Goal: Task Accomplishment & Management: Manage account settings

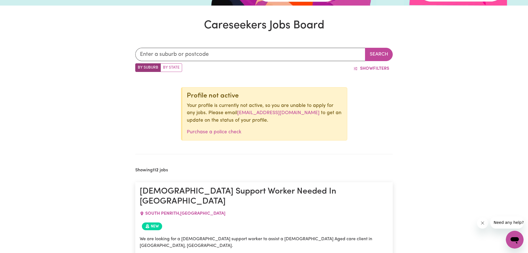
scroll to position [201, 0]
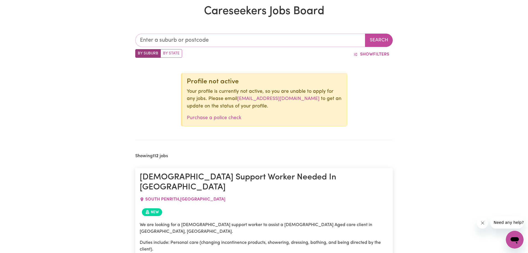
click at [189, 38] on input "text" at bounding box center [250, 40] width 230 height 13
type input "hot"
type input "hotHAM, [GEOGRAPHIC_DATA], 0822"
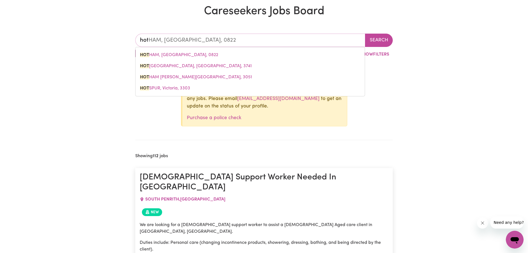
type input "ho"
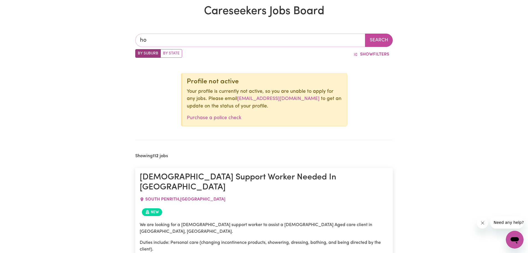
type input "hor"
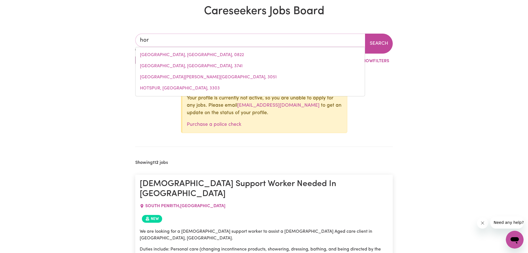
type input "horDERN VALE, [GEOGRAPHIC_DATA], 3238"
type input "horn"
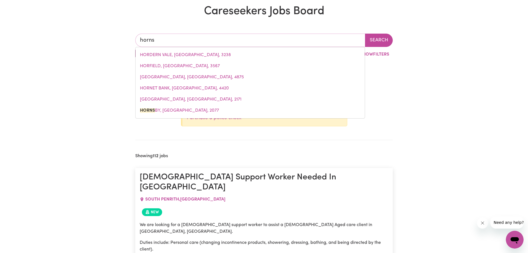
type input "hornsb"
type input "[PERSON_NAME], [GEOGRAPHIC_DATA], 2077"
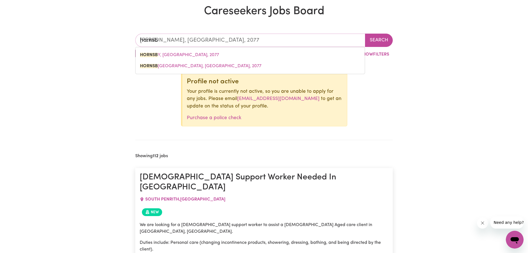
type input "[PERSON_NAME]"
type input "[GEOGRAPHIC_DATA], [GEOGRAPHIC_DATA], 2077"
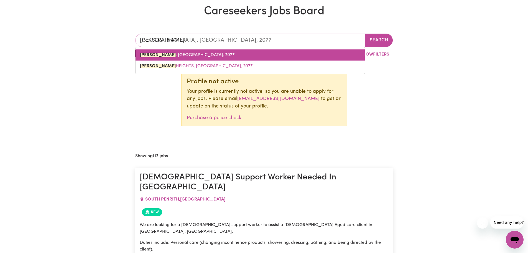
click at [179, 57] on span "[GEOGRAPHIC_DATA] , [GEOGRAPHIC_DATA], 2077" at bounding box center [187, 55] width 95 height 4
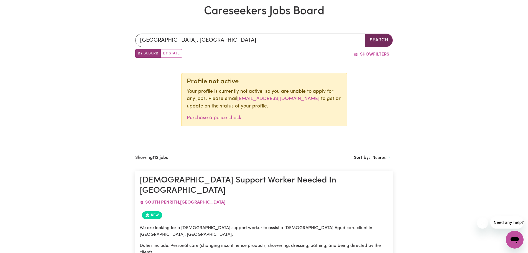
click at [384, 42] on button "Search" at bounding box center [379, 40] width 28 height 13
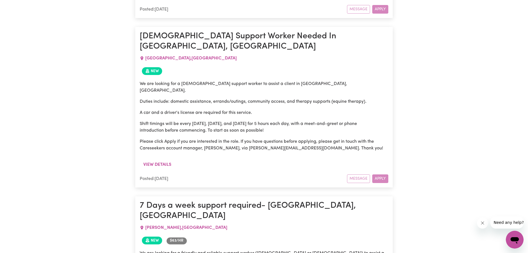
scroll to position [1144, 0]
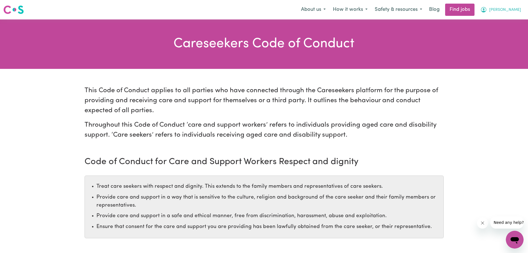
click at [516, 10] on span "[PERSON_NAME]" at bounding box center [506, 10] width 32 height 6
click at [500, 20] on link "My Account" at bounding box center [503, 21] width 44 height 11
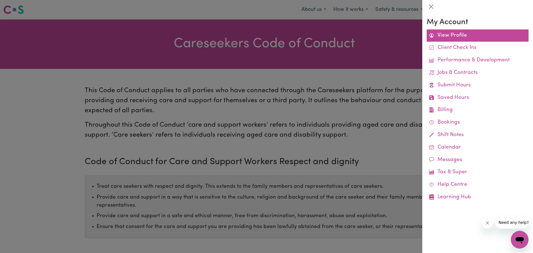
click at [459, 37] on link "View Profile" at bounding box center [477, 35] width 102 height 12
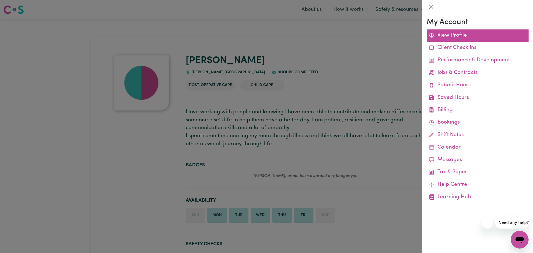
click at [443, 35] on link "View Profile" at bounding box center [477, 35] width 102 height 12
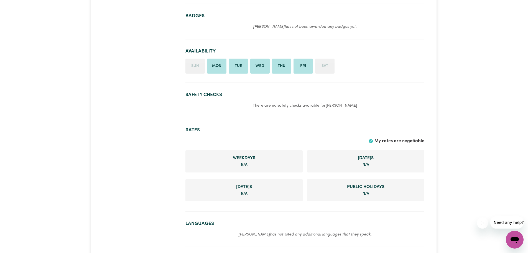
scroll to position [250, 0]
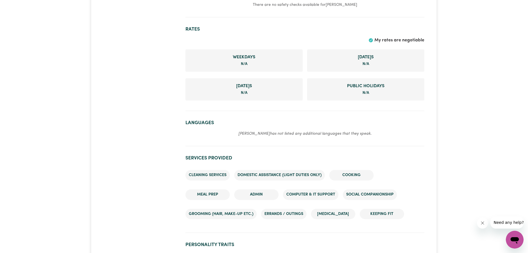
click at [270, 134] on em "Josephine has not listed any additional languages that they speak." at bounding box center [305, 133] width 133 height 4
click at [258, 132] on em "Josephine has not listed any additional languages that they speak." at bounding box center [305, 133] width 133 height 4
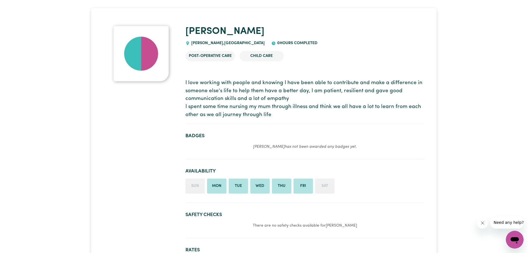
scroll to position [0, 0]
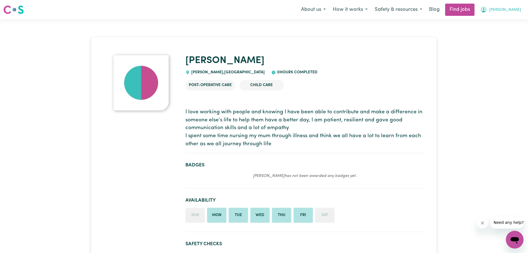
click at [507, 10] on span "[PERSON_NAME]" at bounding box center [506, 10] width 32 height 6
click at [488, 31] on link "My Dashboard" at bounding box center [503, 32] width 44 height 11
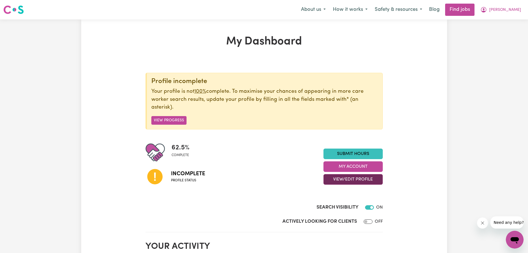
click at [350, 179] on button "View/Edit Profile" at bounding box center [353, 179] width 59 height 11
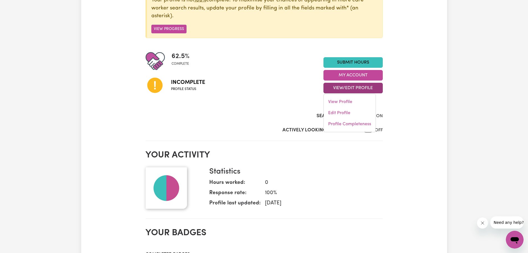
scroll to position [111, 0]
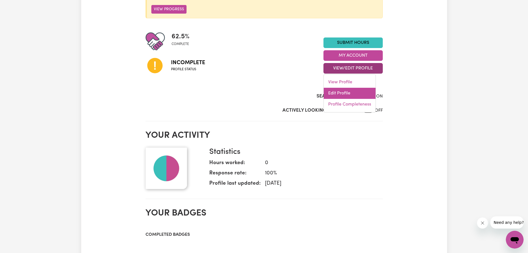
click at [348, 93] on link "Edit Profile" at bounding box center [350, 93] width 52 height 11
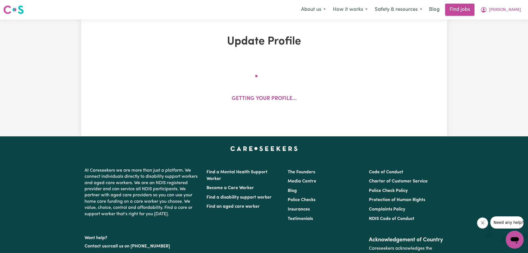
select select "female"
select select "Australian Citizen"
select select "Studying a healthcare related degree or qualification"
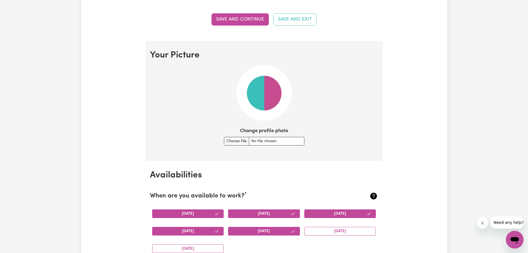
scroll to position [361, 0]
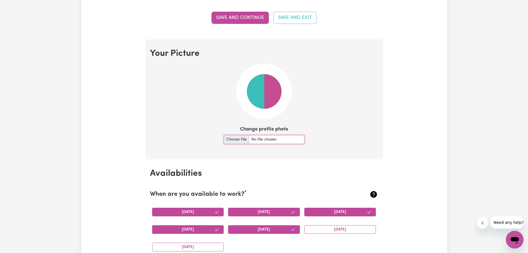
click at [234, 138] on input "Change profile photo" at bounding box center [264, 139] width 80 height 9
type input "C:\fakepath\MY PHOTO_IMG_4466.jpg"
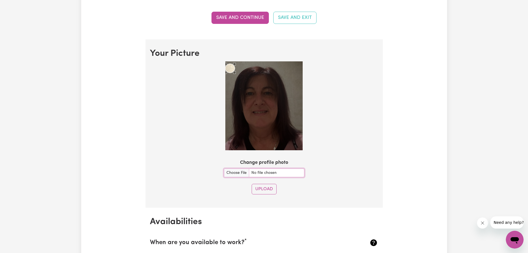
click at [224, 61] on div at bounding box center [264, 106] width 229 height 91
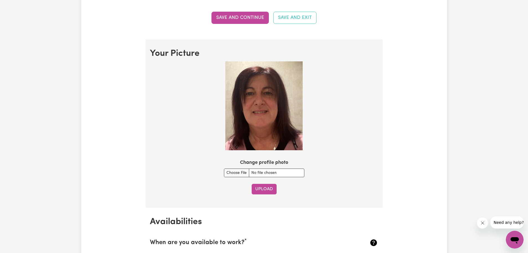
click at [265, 191] on button "Upload" at bounding box center [264, 189] width 25 height 11
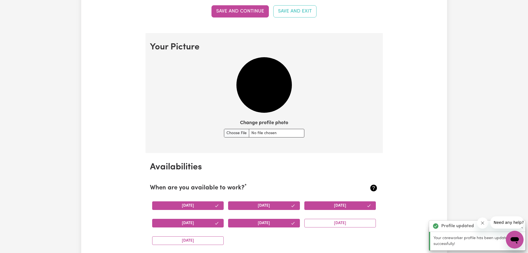
scroll to position [353, 0]
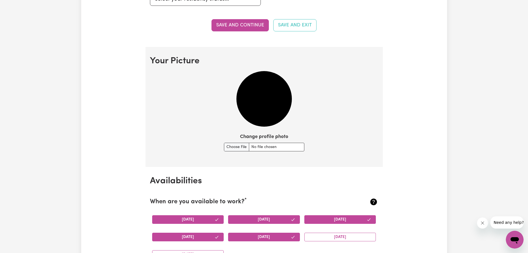
click at [281, 98] on img at bounding box center [264, 98] width 55 height 55
click at [238, 147] on input "Change profile photo" at bounding box center [264, 147] width 80 height 9
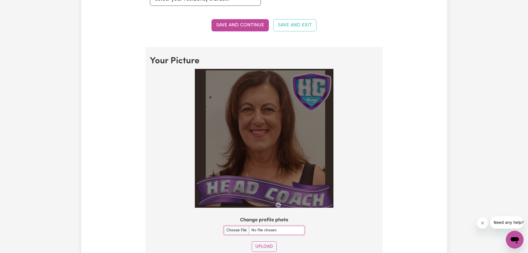
click at [281, 174] on img at bounding box center [264, 138] width 139 height 139
click at [326, 67] on section "Your Picture Change profile photo Upload" at bounding box center [264, 156] width 237 height 218
click at [235, 227] on input "Change profile photo" at bounding box center [264, 230] width 80 height 9
type input "C:\fakepath\MY PHOTO_IMG_4466.jpg"
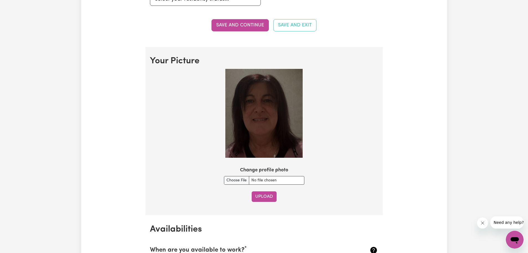
click at [266, 197] on button "Upload" at bounding box center [264, 196] width 25 height 11
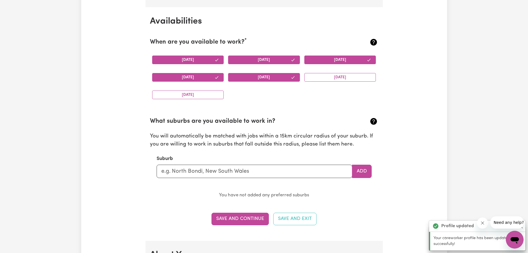
scroll to position [519, 0]
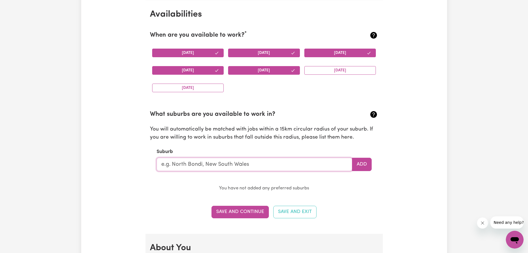
click at [183, 165] on input "text" at bounding box center [255, 164] width 196 height 13
click at [248, 214] on button "Save and Continue" at bounding box center [240, 212] width 57 height 12
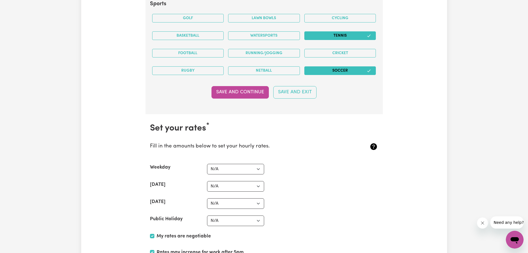
scroll to position [1252, 0]
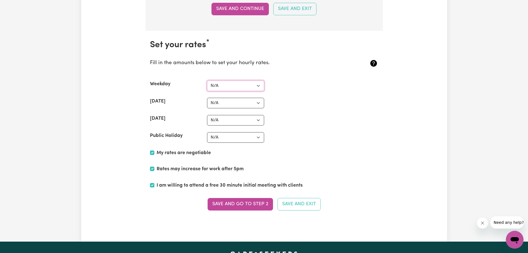
click at [257, 85] on select "N/A $37 $38 $39 $40 $41 $42 $43 $44 $45 $46 $47 $48 $49 $50 $51 $52 $53 $54 $55…" at bounding box center [235, 85] width 57 height 11
select select "40"
click at [207, 80] on select "N/A $37 $38 $39 $40 $41 $42 $43 $44 $45 $46 $47 $48 $49 $50 $51 $52 $53 $54 $55…" at bounding box center [235, 85] width 57 height 11
click at [258, 102] on select "N/A $37 $38 $39 $40 $41 $42 $43 $44 $45 $46 $47 $48 $49 $50 $51 $52 $53 $54 $55…" at bounding box center [235, 103] width 57 height 11
select select "50"
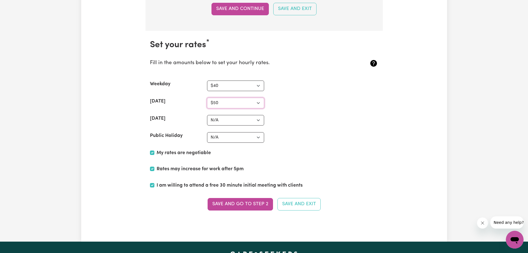
click at [207, 98] on select "N/A $37 $38 $39 $40 $41 $42 $43 $44 $45 $46 $47 $48 $49 $50 $51 $52 $53 $54 $55…" at bounding box center [235, 103] width 57 height 11
click at [224, 201] on button "Save and go to Step 2" at bounding box center [240, 204] width 65 height 12
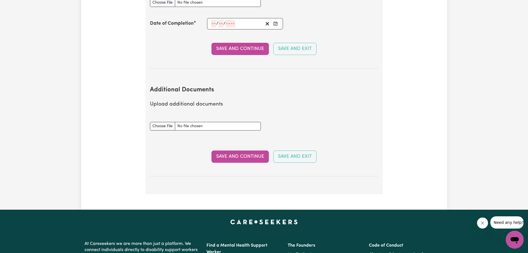
scroll to position [998, 0]
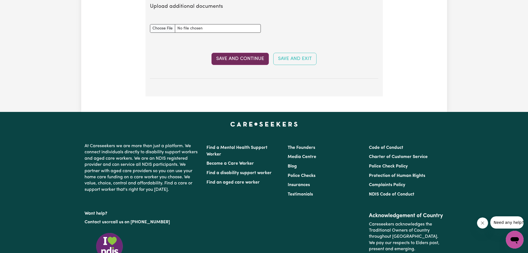
click at [241, 53] on button "Save and Continue" at bounding box center [240, 59] width 57 height 12
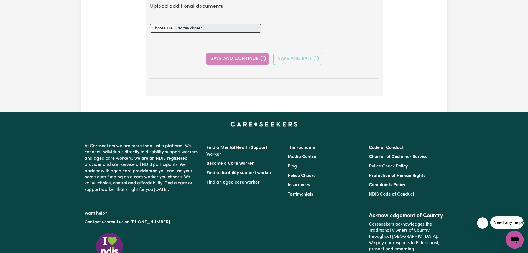
select select "Certificate III (Individual Support)"
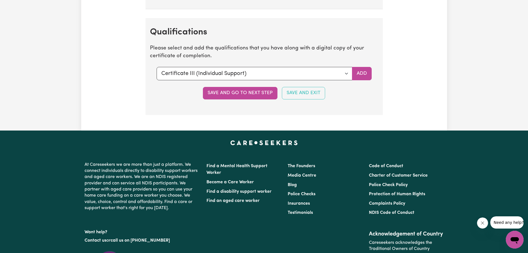
scroll to position [1248, 0]
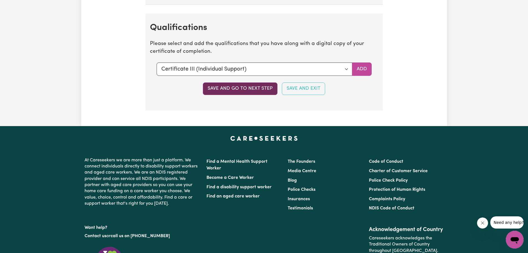
click at [237, 89] on button "Save and go to next step" at bounding box center [240, 88] width 75 height 12
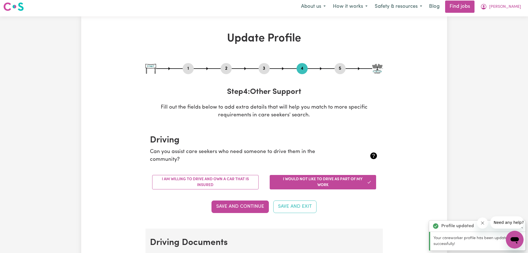
scroll to position [0, 0]
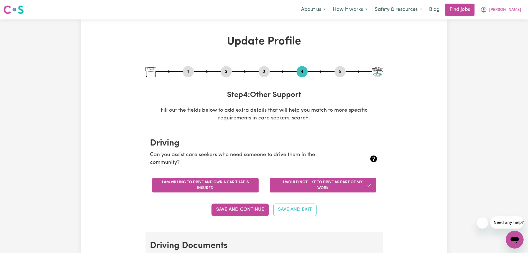
click at [216, 184] on button "I am willing to drive and own a car that is insured" at bounding box center [205, 185] width 107 height 14
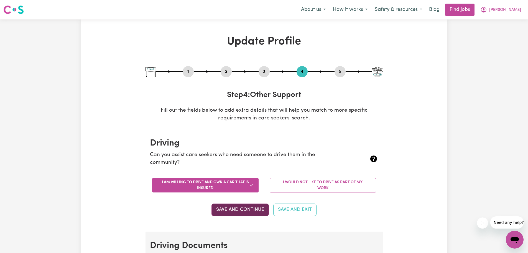
click at [230, 210] on button "Save and Continue" at bounding box center [240, 209] width 57 height 12
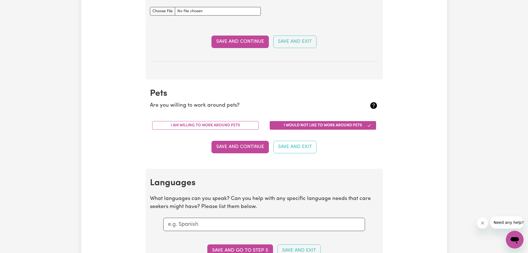
scroll to position [419, 0]
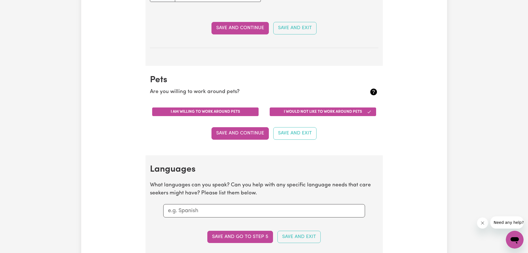
click at [207, 111] on button "I am willing to work around pets" at bounding box center [205, 111] width 107 height 9
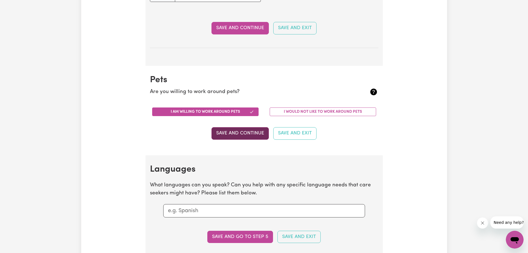
click at [257, 134] on button "Save and Continue" at bounding box center [240, 133] width 57 height 12
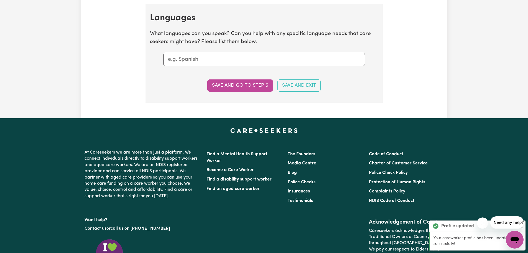
scroll to position [574, 0]
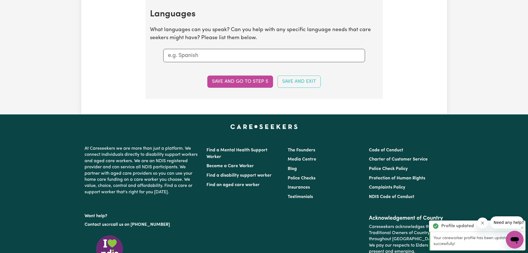
click at [192, 59] on input "text" at bounding box center [264, 55] width 192 height 8
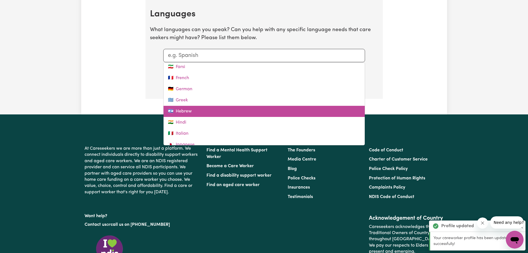
scroll to position [111, 0]
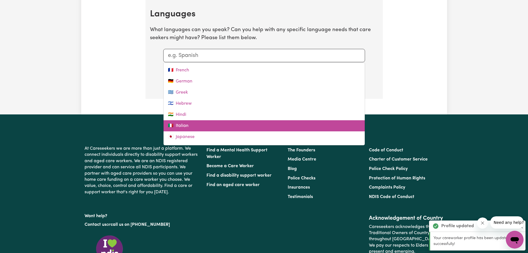
click at [191, 125] on link "🇮🇹 Italian" at bounding box center [264, 125] width 201 height 11
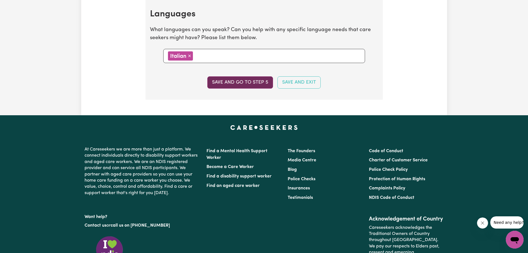
click at [239, 80] on button "Save and go to step 5" at bounding box center [240, 82] width 66 height 12
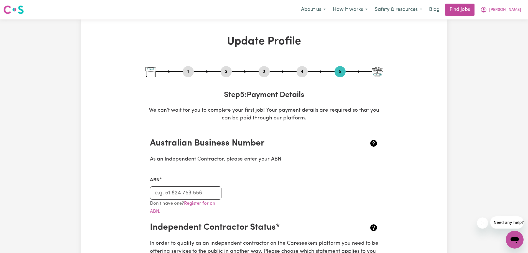
scroll to position [28, 0]
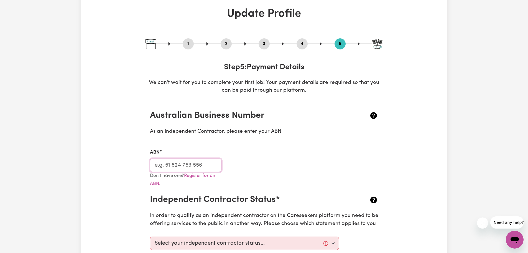
click at [154, 164] on input "ABN" at bounding box center [186, 164] width 72 height 13
click at [157, 166] on input "ABN" at bounding box center [186, 164] width 72 height 13
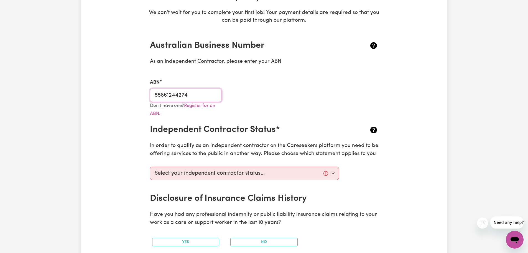
scroll to position [166, 0]
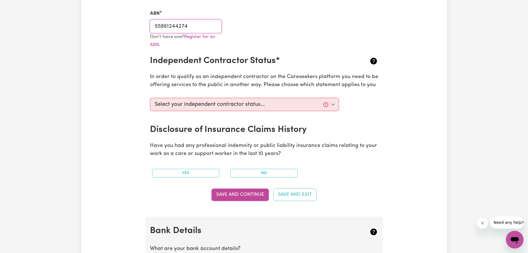
type input "55861244274"
click at [334, 103] on select "Select your independent contractor status... I am providing services through an…" at bounding box center [244, 104] width 189 height 13
select select "I am providing services by being employed by an organisation"
click at [150, 98] on select "Select your independent contractor status... I am providing services through an…" at bounding box center [244, 104] width 189 height 13
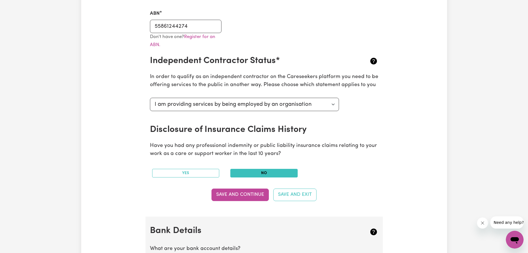
click at [272, 174] on button "No" at bounding box center [263, 173] width 67 height 9
click at [249, 195] on button "Save and Continue" at bounding box center [240, 194] width 57 height 12
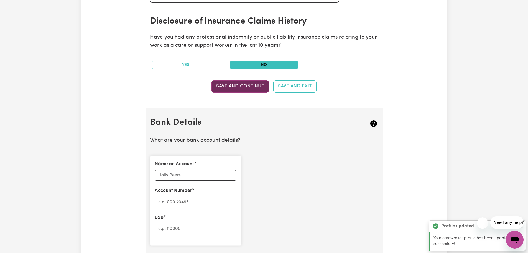
scroll to position [383, 0]
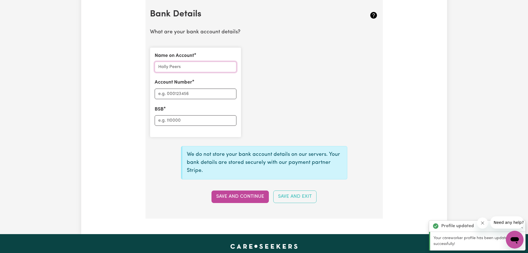
click at [168, 67] on input "Name on Account" at bounding box center [196, 67] width 82 height 11
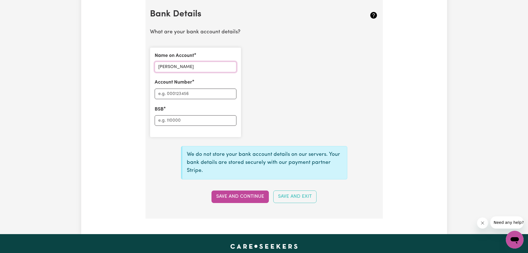
drag, startPoint x: 160, startPoint y: 66, endPoint x: 153, endPoint y: 66, distance: 6.4
click at [153, 66] on div "Name on Account josephine Fonti Account Number BSB" at bounding box center [195, 92] width 91 height 90
type input "Josephine Fonti"
click at [158, 93] on input "Account Number" at bounding box center [196, 93] width 82 height 11
type input "598029"
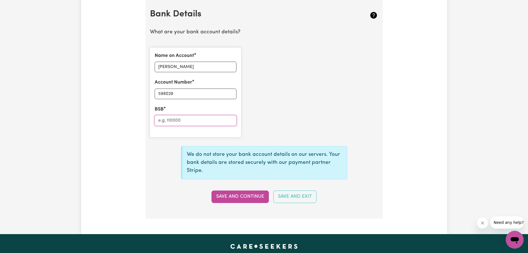
click at [165, 121] on input "BSB" at bounding box center [196, 120] width 82 height 11
type input "732285"
click at [244, 199] on button "Save and Continue" at bounding box center [240, 196] width 57 height 12
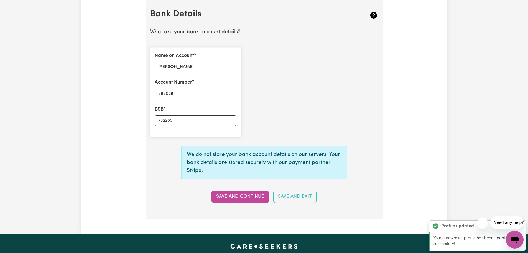
type input "****8029"
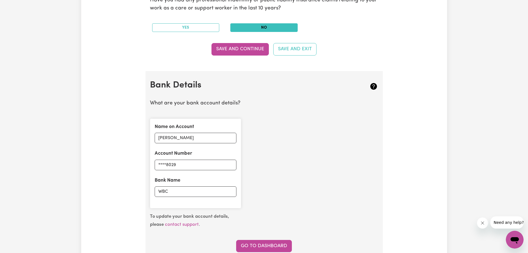
scroll to position [355, 0]
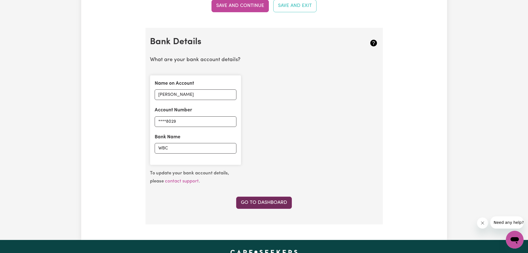
click at [270, 203] on link "Go to Dashboard" at bounding box center [264, 202] width 56 height 12
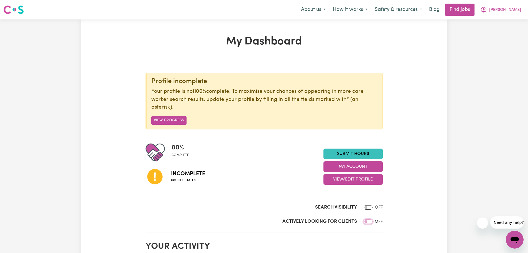
click at [366, 222] on input "Actively Looking for Clients" at bounding box center [368, 221] width 9 height 4
checkbox input "true"
click at [356, 168] on button "My Account" at bounding box center [353, 166] width 59 height 11
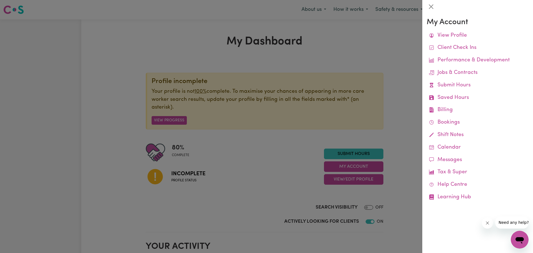
click at [230, 194] on div at bounding box center [266, 126] width 533 height 253
